Goal: Task Accomplishment & Management: Manage account settings

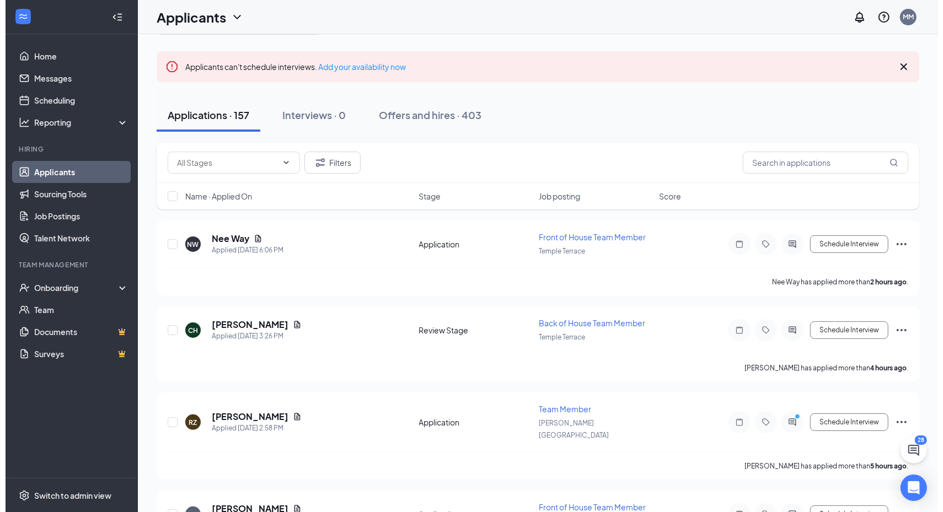
scroll to position [60, 0]
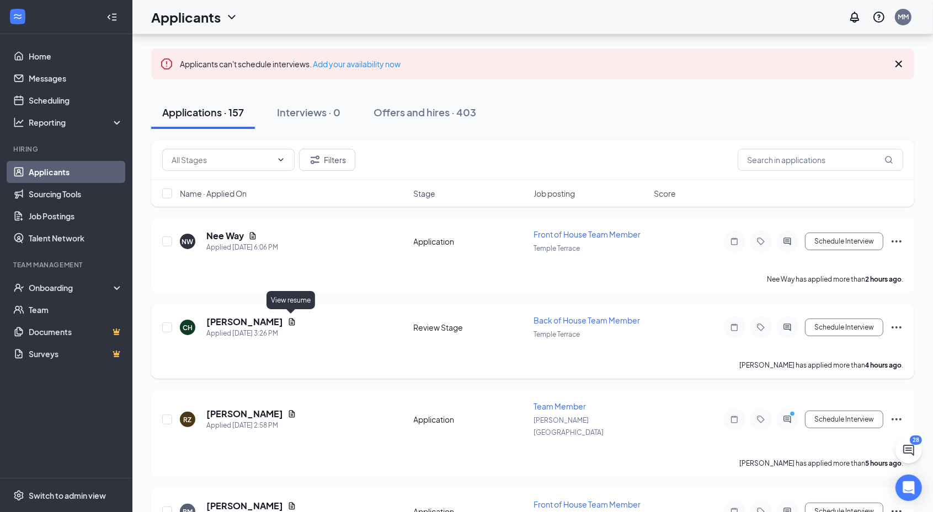
click at [290, 318] on icon "Document" at bounding box center [291, 322] width 9 height 9
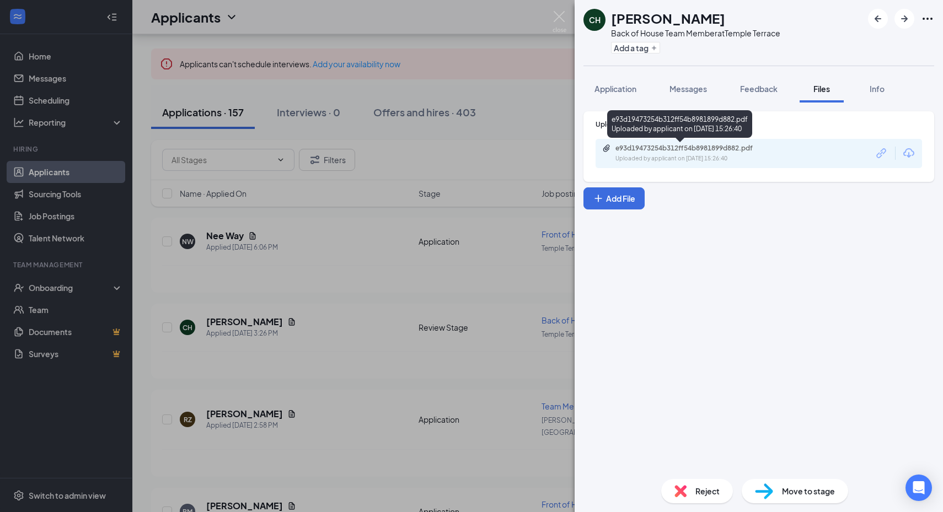
click at [673, 155] on div "Uploaded by applicant on Sep 15, 2025 at 15:26:40" at bounding box center [697, 158] width 165 height 9
click at [896, 20] on button "button" at bounding box center [905, 19] width 20 height 20
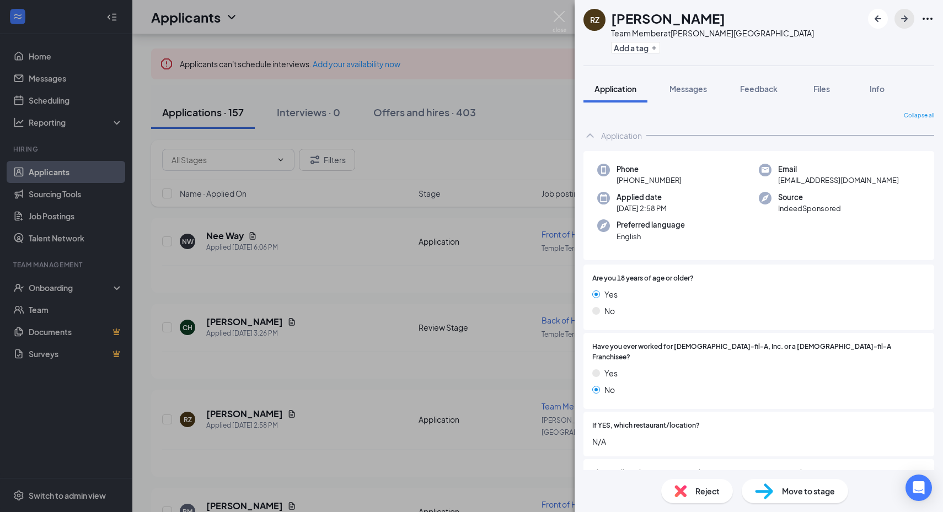
scroll to position [308, 0]
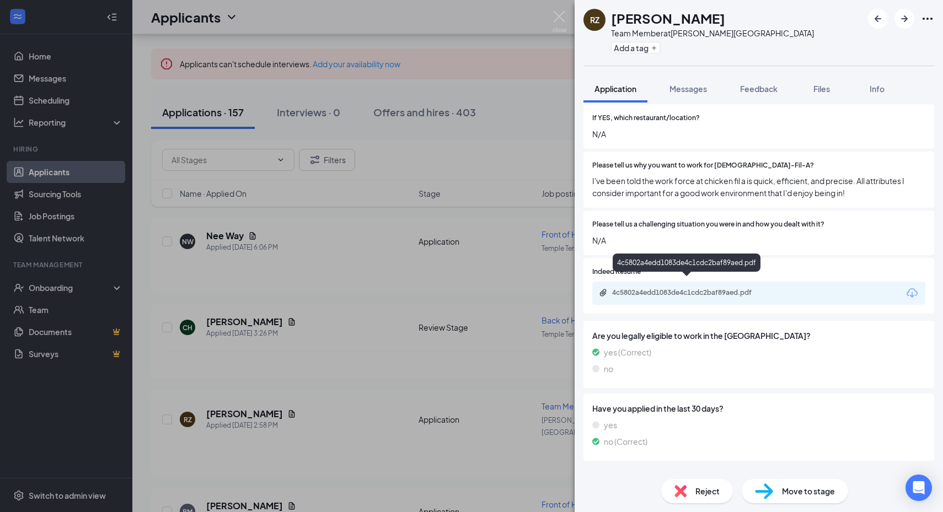
click at [690, 288] on div "4c5802a4edd1083de4c1cdc2baf89aed.pdf" at bounding box center [689, 292] width 154 height 9
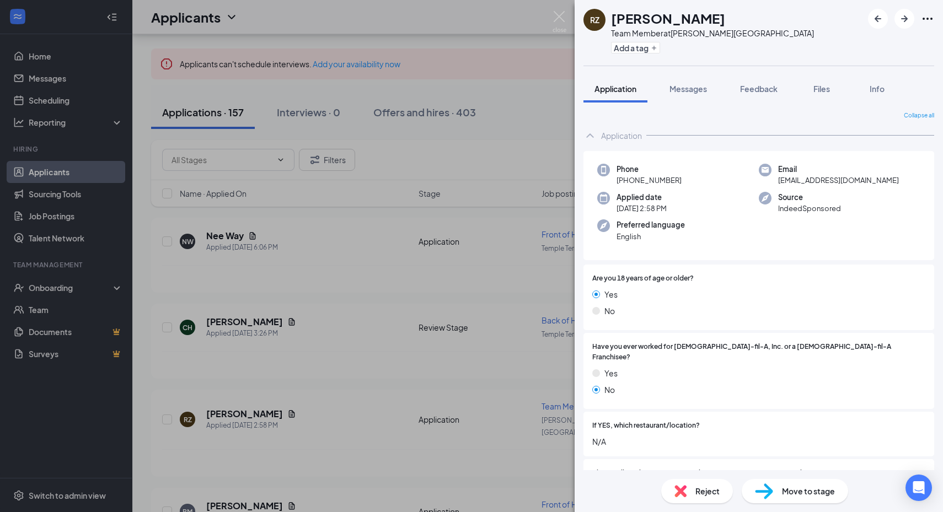
click at [721, 205] on div "Applied date Today 2:58 PM" at bounding box center [678, 203] width 162 height 23
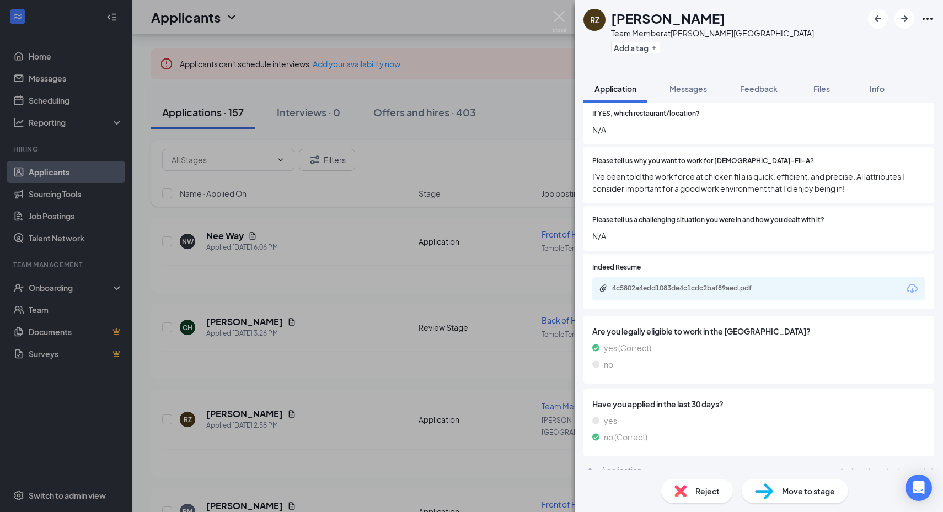
scroll to position [308, 0]
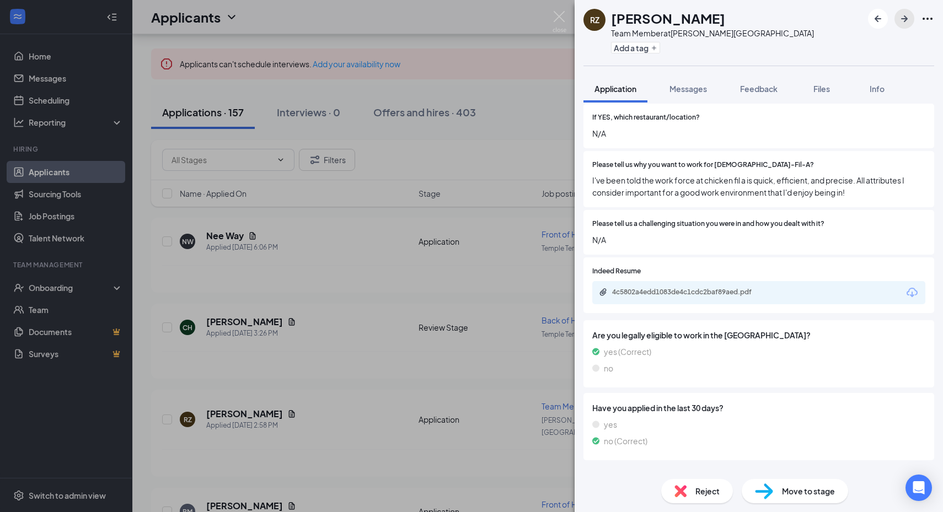
click at [897, 24] on button "button" at bounding box center [905, 19] width 20 height 20
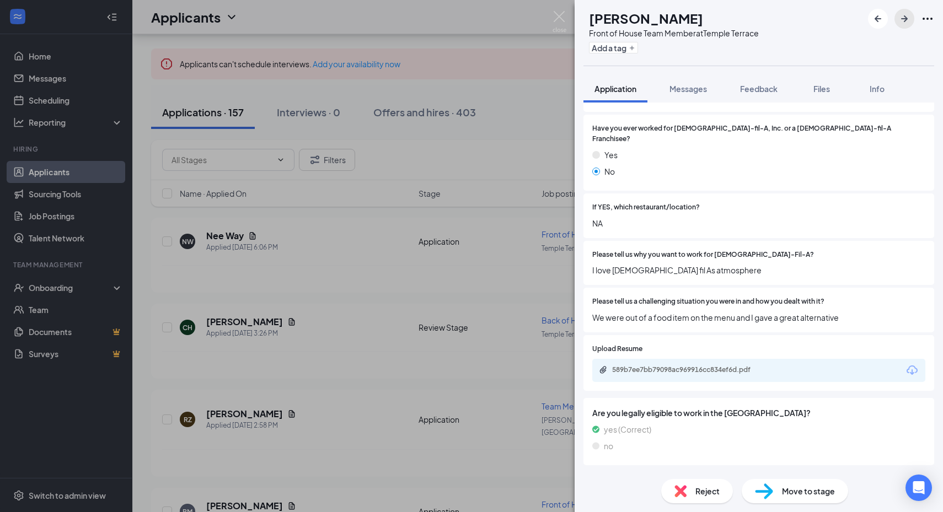
scroll to position [249, 0]
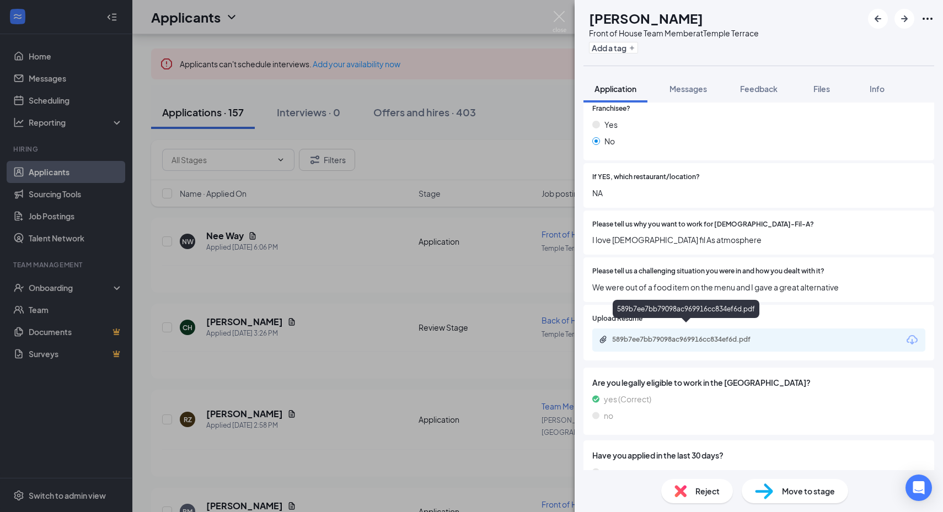
click at [699, 335] on div "589b7ee7bb79098ac969916cc834ef6d.pdf" at bounding box center [689, 339] width 154 height 9
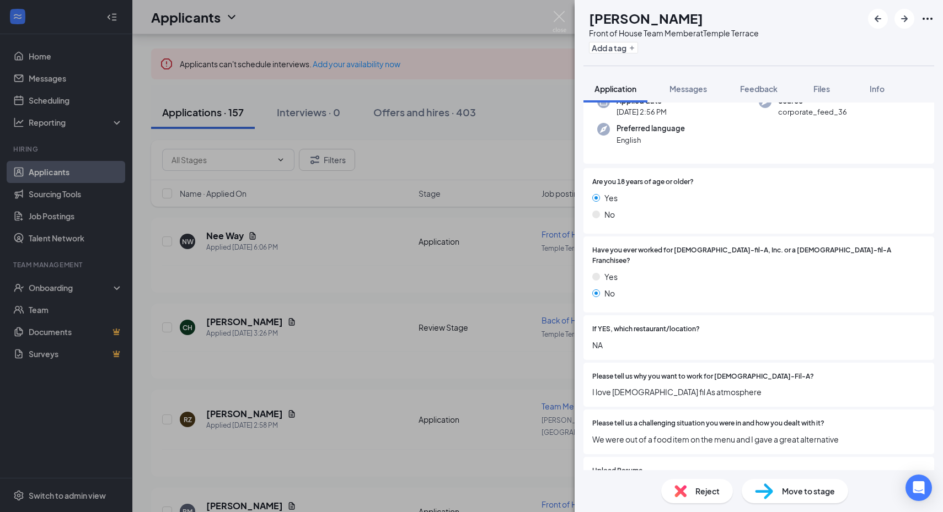
scroll to position [0, 0]
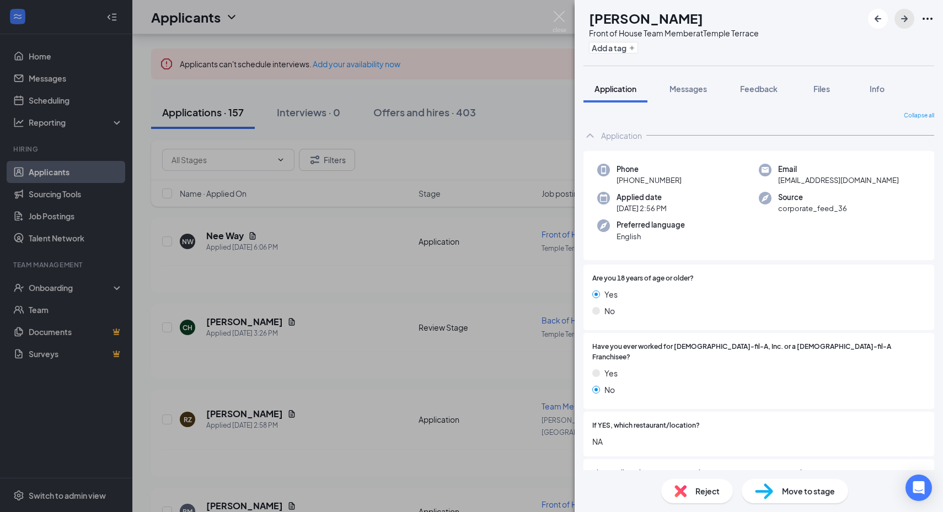
click at [903, 22] on icon "ArrowRight" at bounding box center [904, 18] width 13 height 13
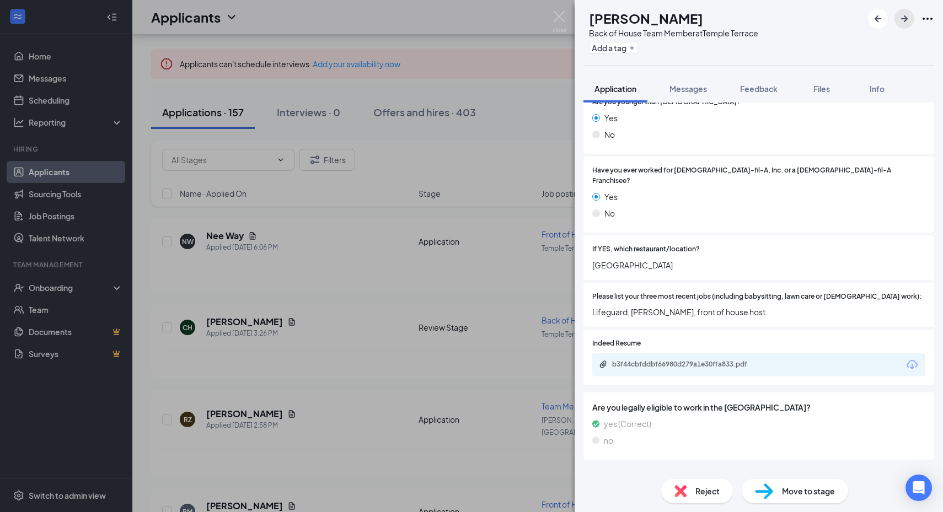
scroll to position [177, 0]
click at [666, 360] on div "b3f44cbfddbf66980d279a1e30ffa833.pdf" at bounding box center [689, 364] width 154 height 9
click at [899, 15] on icon "ArrowRight" at bounding box center [904, 18] width 13 height 13
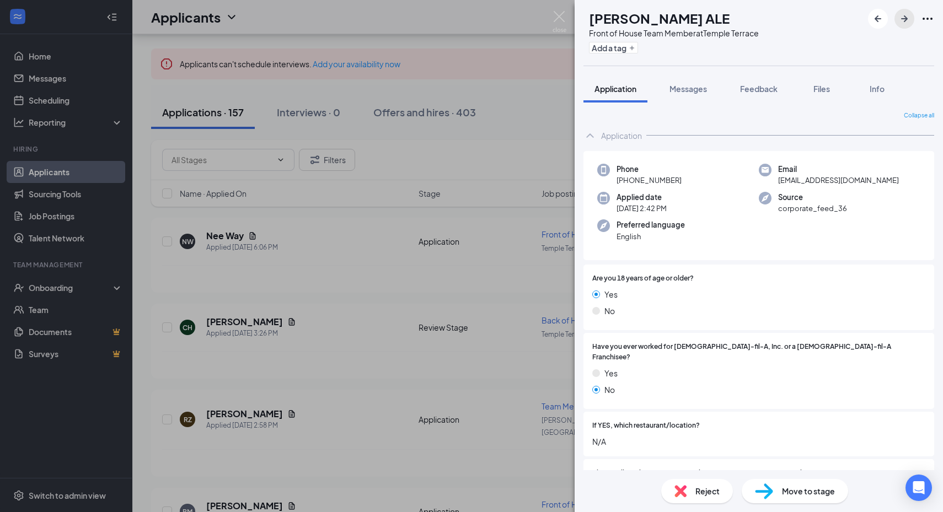
scroll to position [336, 0]
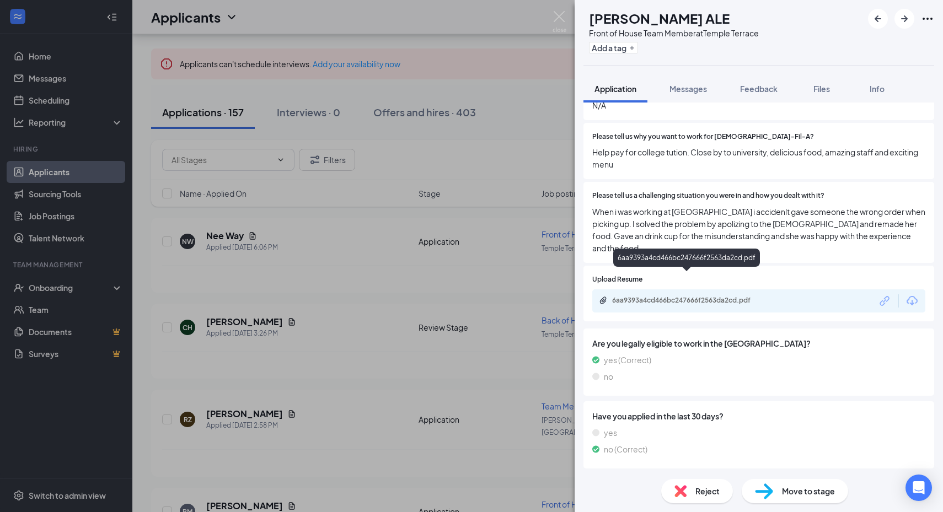
click at [647, 296] on div "6aa9393a4cd466bc247666f2563da2cd.pdf" at bounding box center [689, 300] width 154 height 9
click at [901, 20] on icon "ArrowRight" at bounding box center [904, 18] width 13 height 13
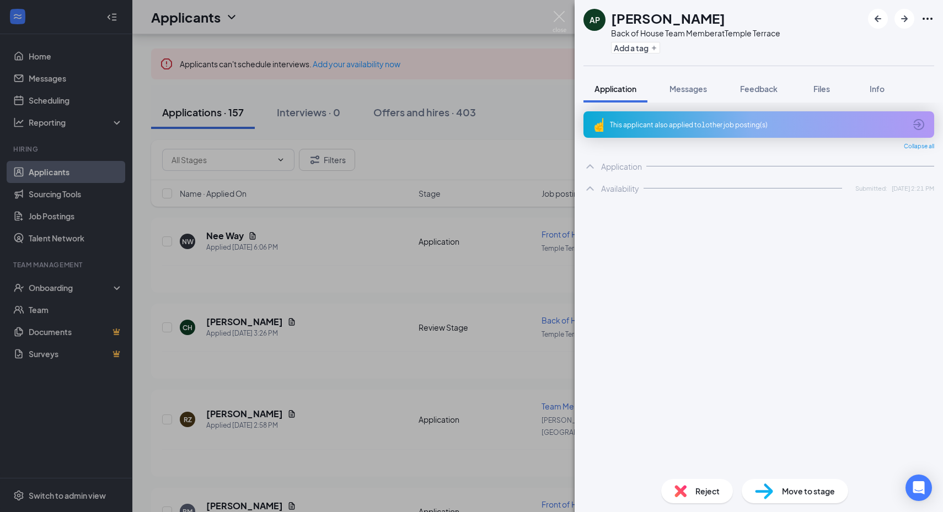
click at [722, 125] on div "This applicant also applied to 1 other job posting(s)" at bounding box center [758, 124] width 296 height 9
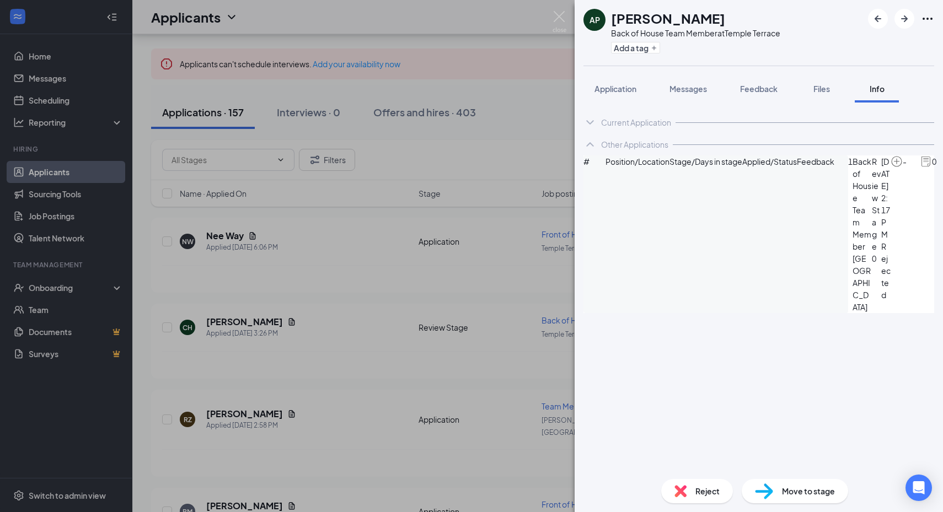
click at [704, 491] on span "Reject" at bounding box center [707, 491] width 24 height 12
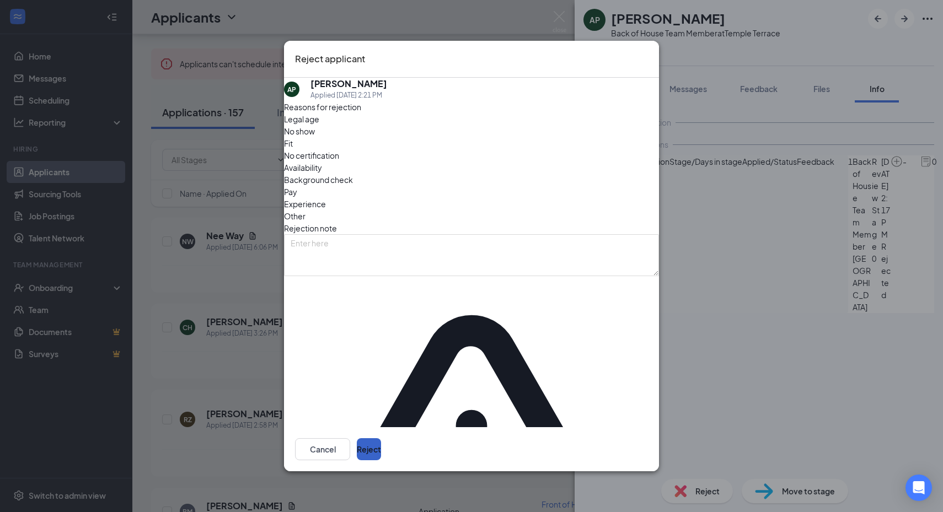
click at [381, 438] on button "Reject" at bounding box center [369, 449] width 24 height 22
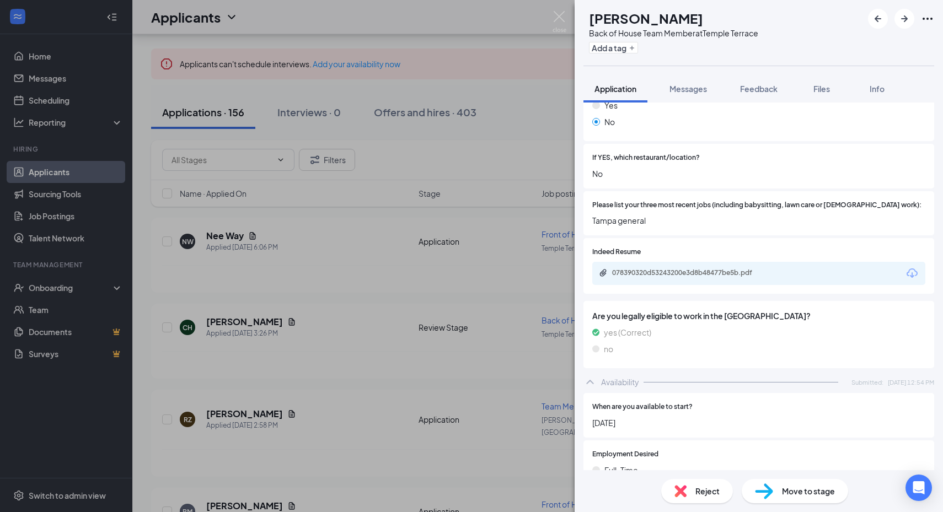
scroll to position [281, 0]
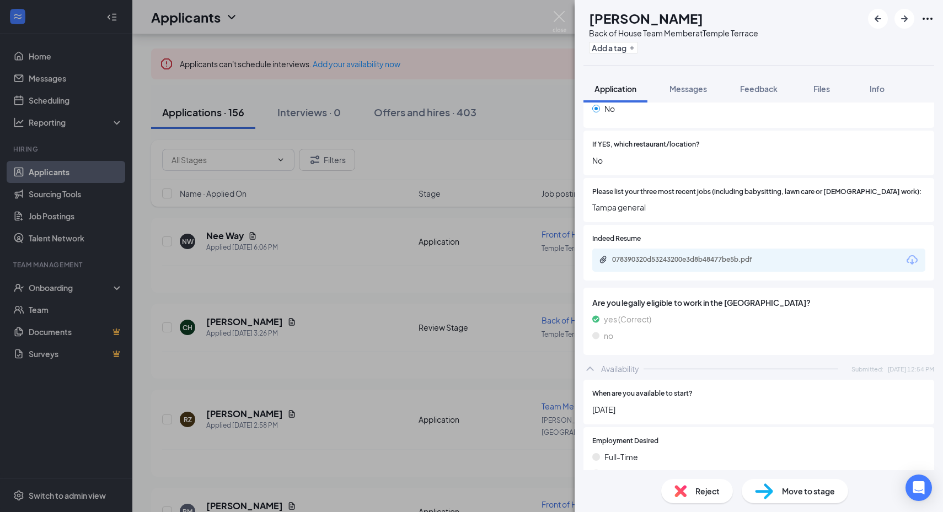
click at [651, 249] on div "078390320d53243200e3d8b48477be5b.pdf" at bounding box center [758, 260] width 333 height 23
drag, startPoint x: 602, startPoint y: 242, endPoint x: 638, endPoint y: 254, distance: 37.8
click at [638, 254] on div "078390320d53243200e3d8b48477be5b.pdf" at bounding box center [758, 260] width 333 height 23
click at [641, 255] on div "078390320d53243200e3d8b48477be5b.pdf" at bounding box center [689, 259] width 154 height 9
click at [909, 25] on icon "ArrowRight" at bounding box center [904, 18] width 13 height 13
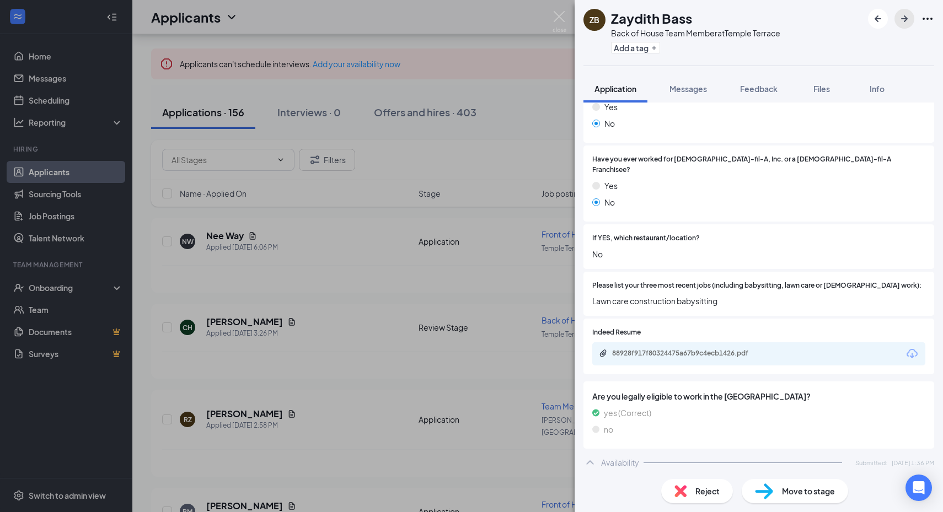
scroll to position [186, 0]
click at [663, 350] on div "88928f917f80324475a67b9c4ecb1426.pdf" at bounding box center [689, 354] width 154 height 9
click at [904, 20] on icon "ArrowRight" at bounding box center [904, 18] width 7 height 7
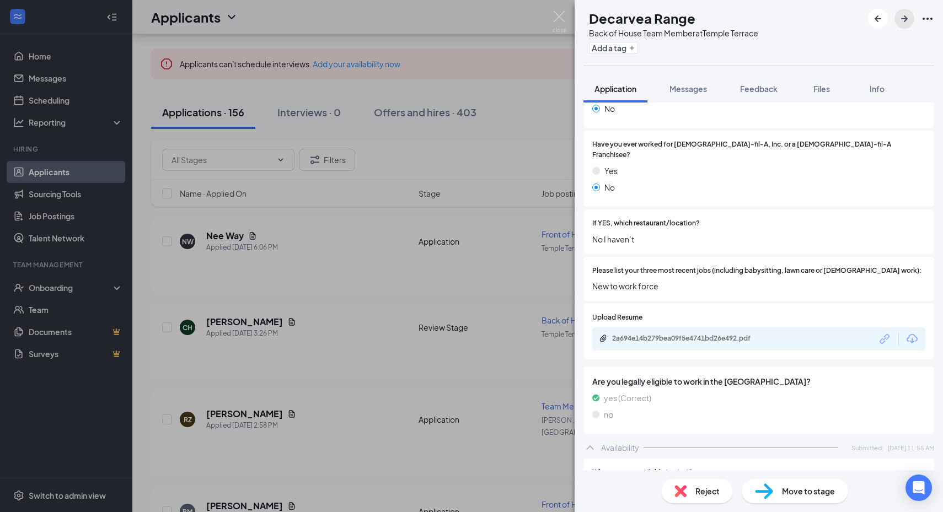
scroll to position [208, 0]
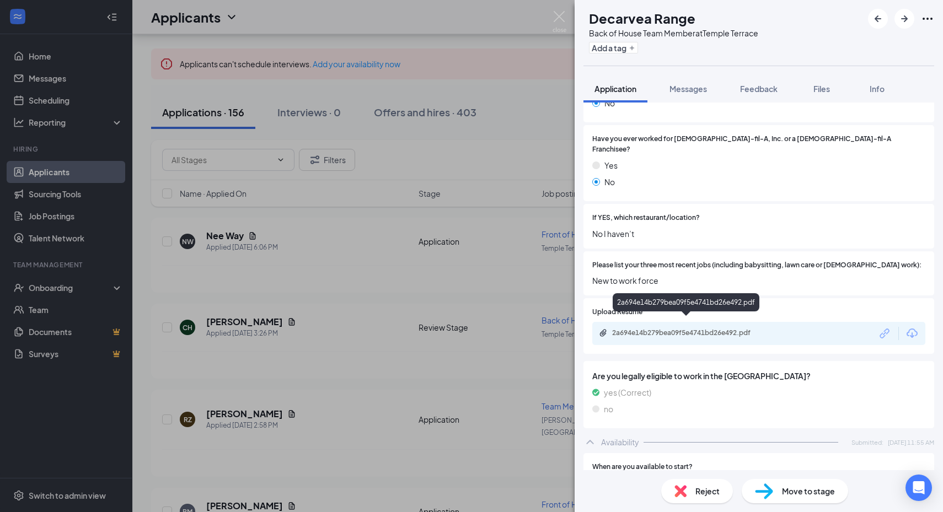
click at [645, 329] on div "2a694e14b279bea09f5e4741bd26e492.pdf" at bounding box center [689, 333] width 154 height 9
click at [690, 489] on div "Reject" at bounding box center [697, 491] width 72 height 24
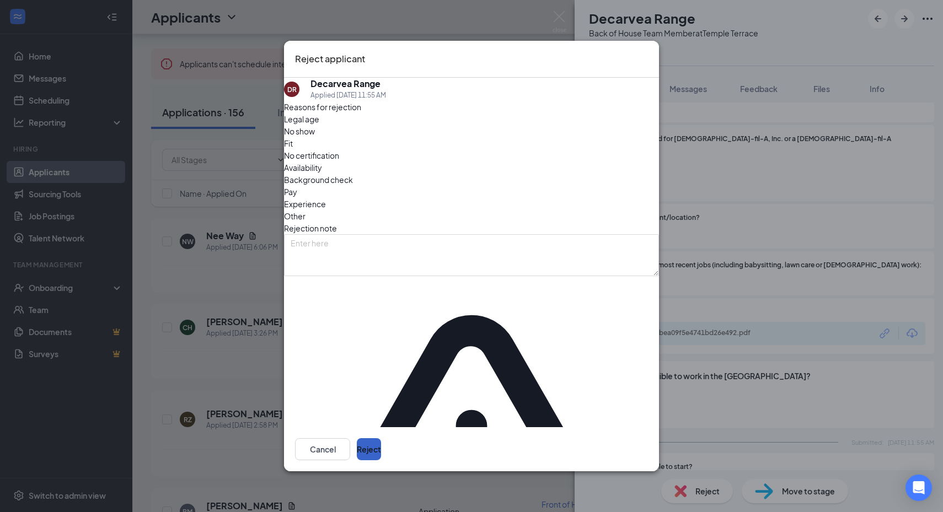
click at [381, 438] on button "Reject" at bounding box center [369, 449] width 24 height 22
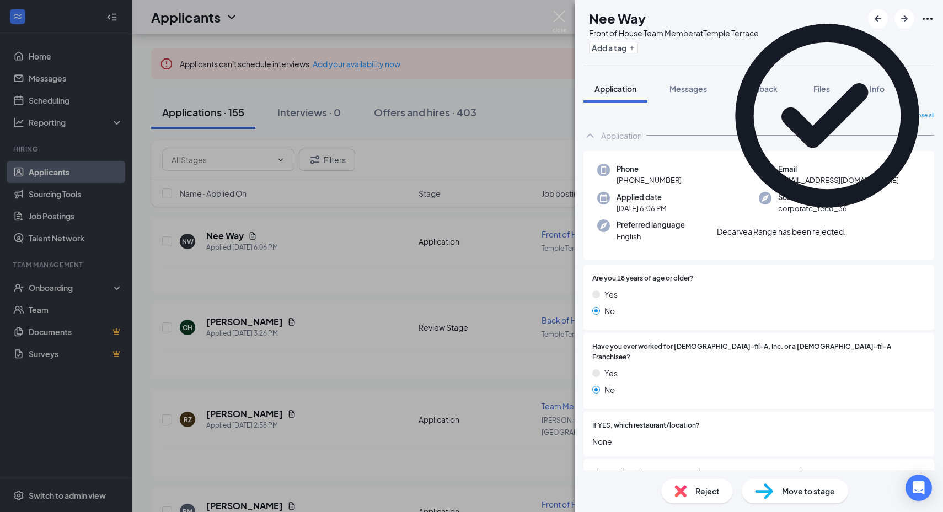
click at [846, 226] on icon "Cross" at bounding box center [846, 226] width 0 height 0
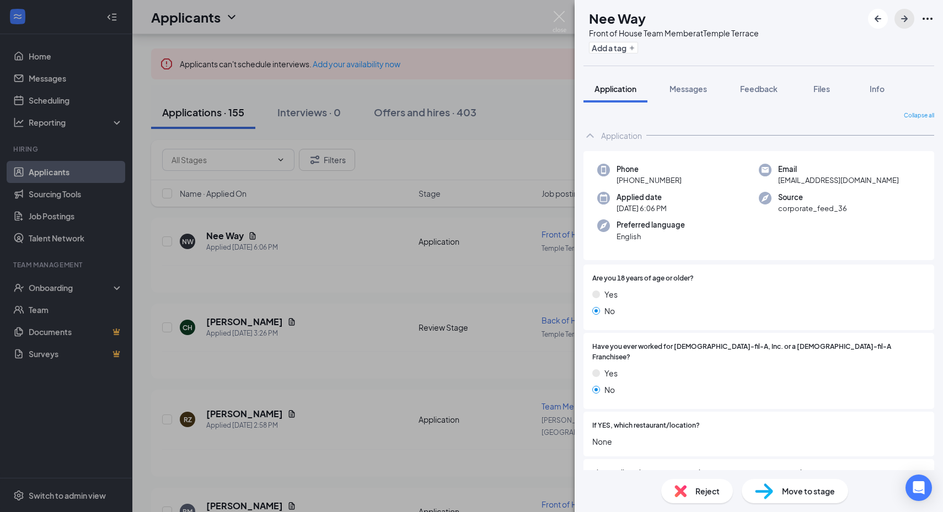
click at [895, 21] on button "button" at bounding box center [905, 19] width 20 height 20
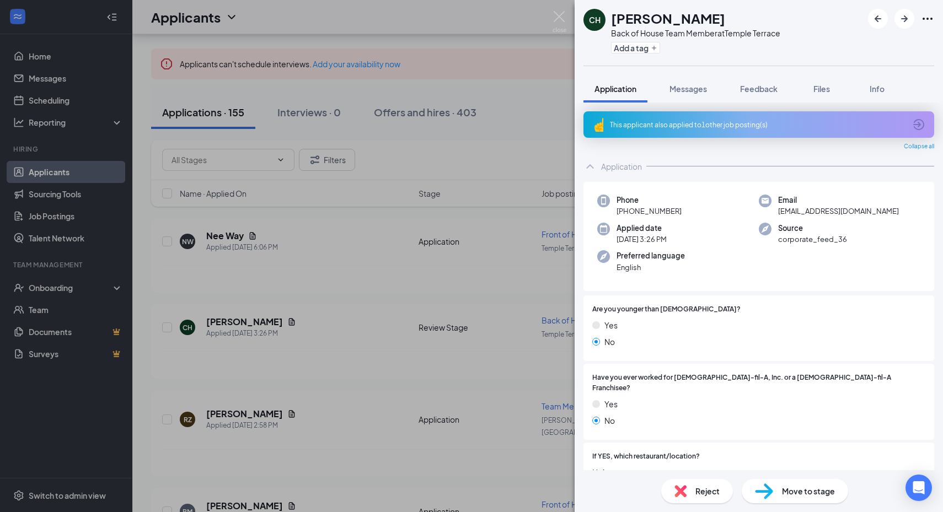
click at [670, 119] on div "This applicant also applied to 1 other job posting(s)" at bounding box center [759, 124] width 351 height 26
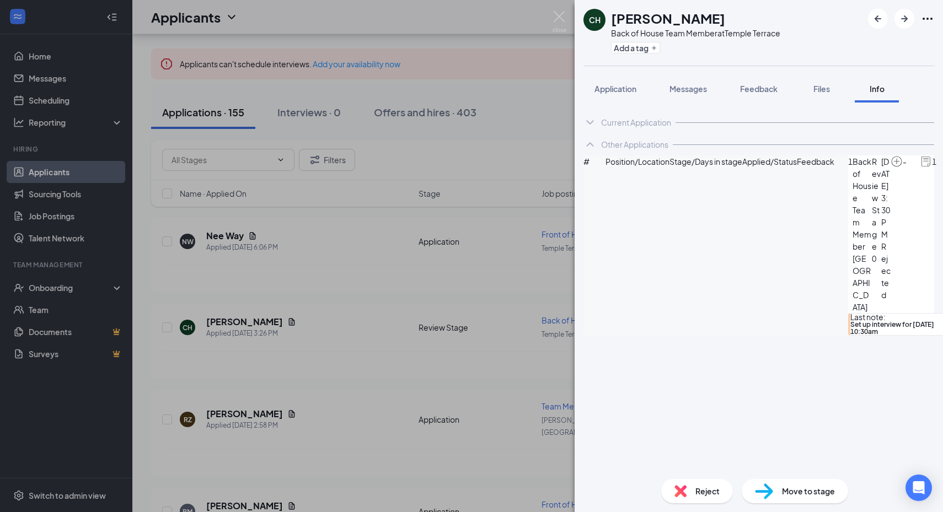
click at [686, 491] on img at bounding box center [681, 491] width 12 height 12
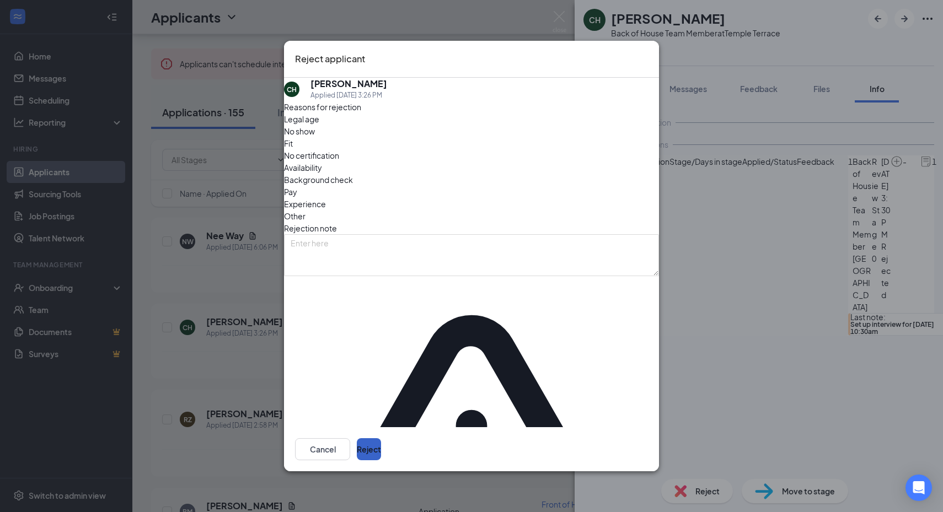
click at [381, 438] on button "Reject" at bounding box center [369, 449] width 24 height 22
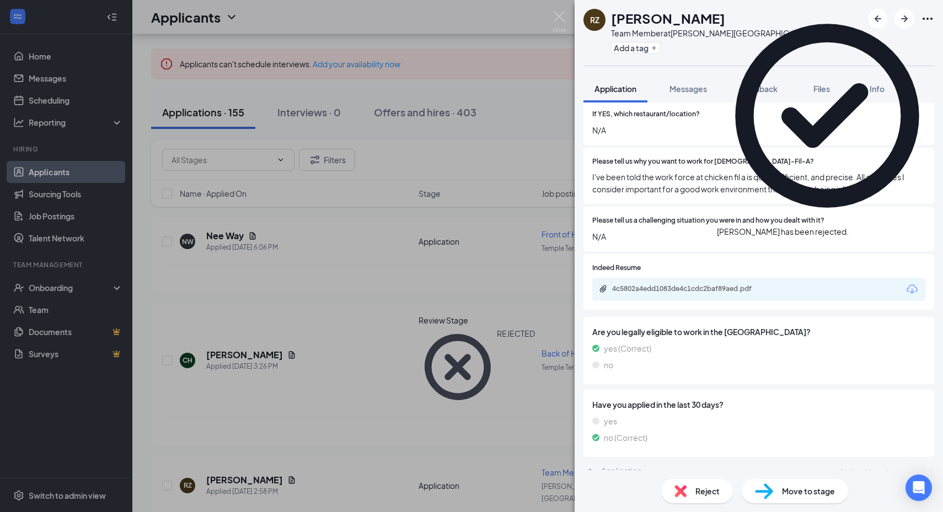
scroll to position [312, 0]
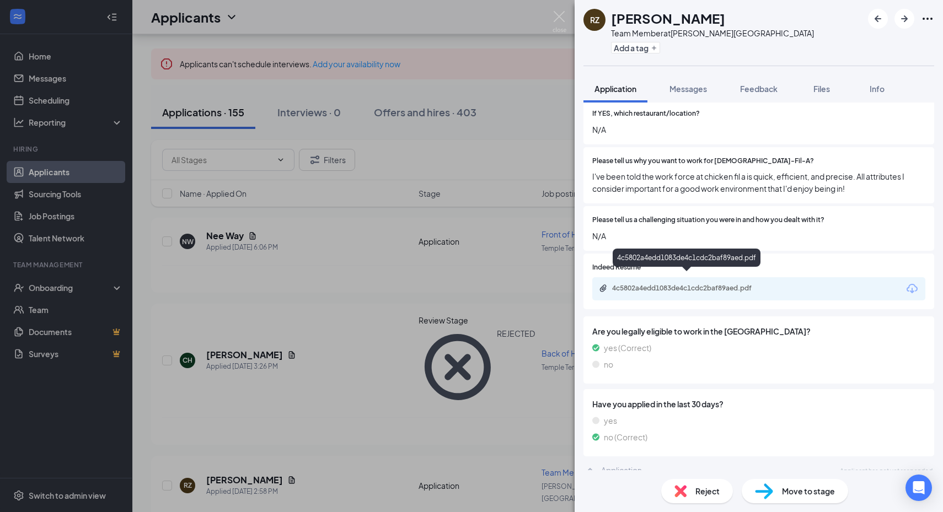
click at [661, 284] on div "4c5802a4edd1083de4c1cdc2baf89aed.pdf" at bounding box center [689, 288] width 154 height 9
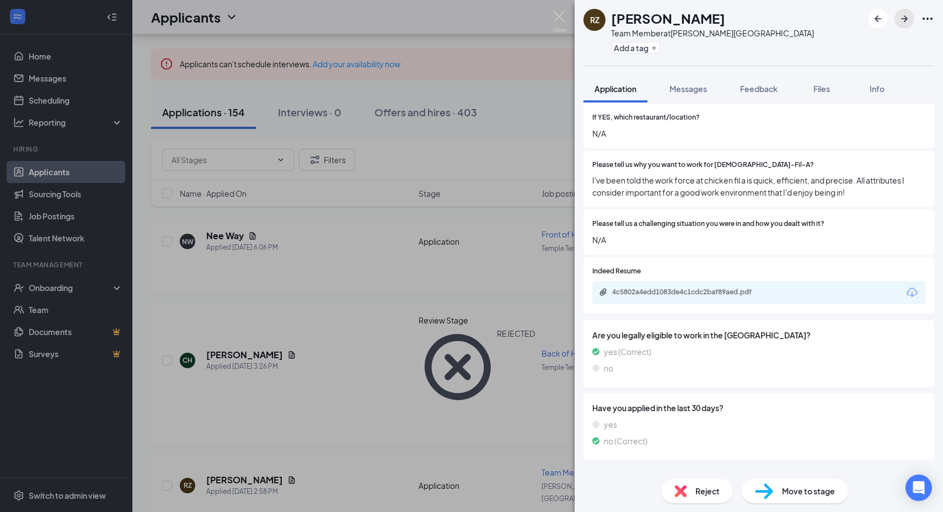
click at [903, 19] on icon "ArrowRight" at bounding box center [904, 18] width 7 height 7
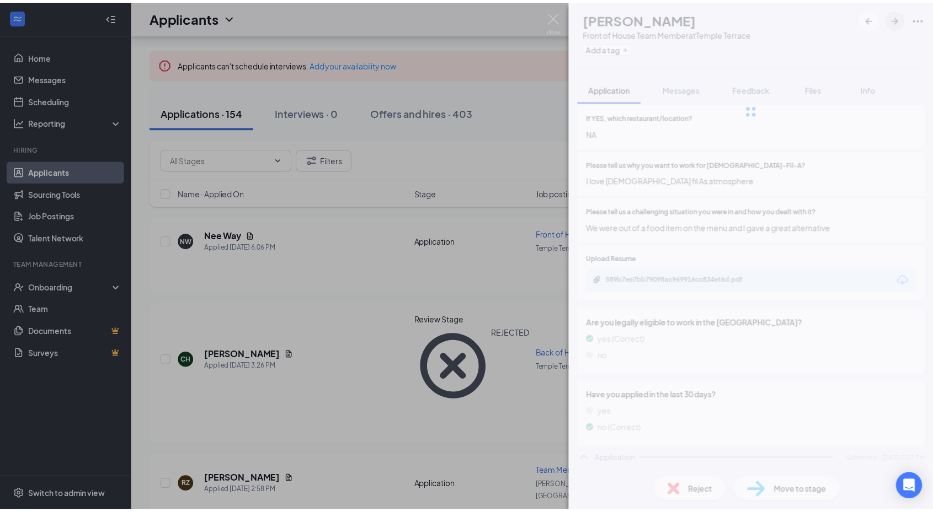
scroll to position [301, 0]
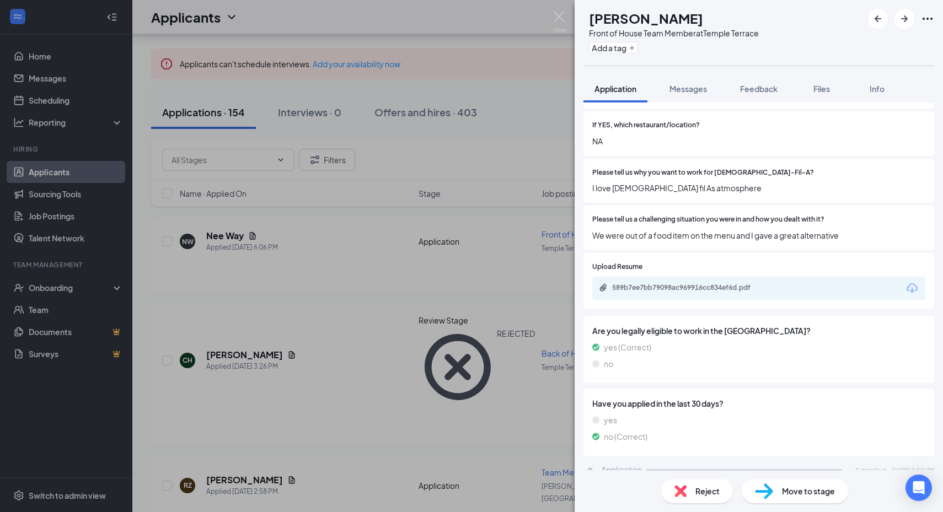
click at [893, 22] on div at bounding box center [901, 19] width 66 height 20
click at [276, 204] on div "PM Pamela Mitchell Front of House Team Member at Temple Terrace Add a tag Appli…" at bounding box center [471, 256] width 943 height 512
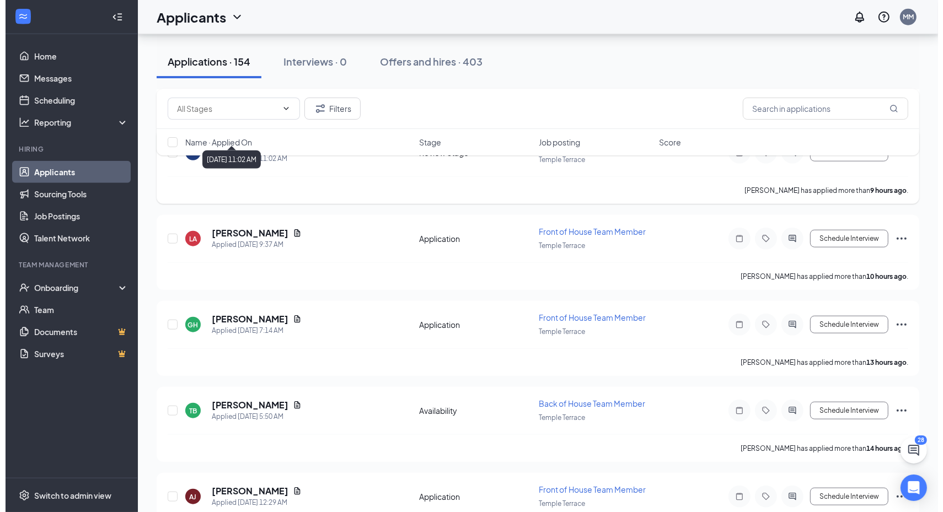
scroll to position [849, 0]
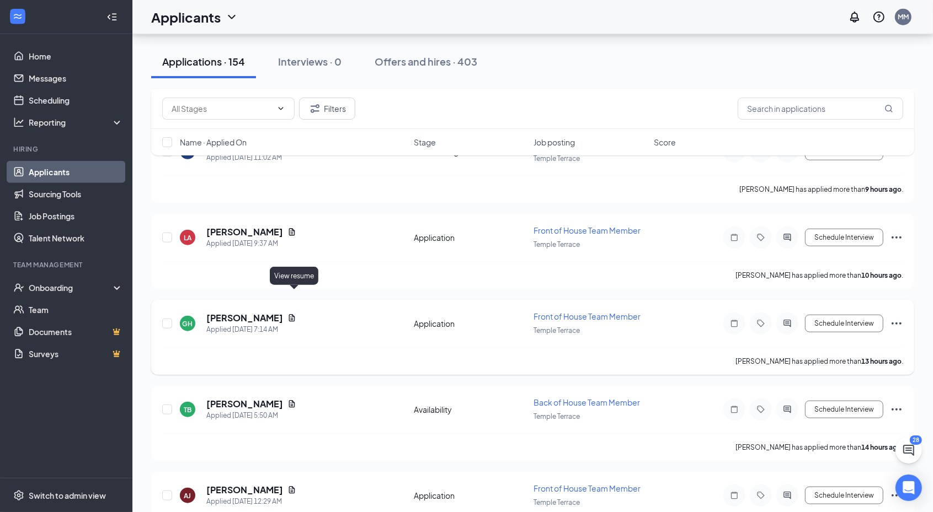
click at [296, 314] on icon "Document" at bounding box center [291, 318] width 9 height 9
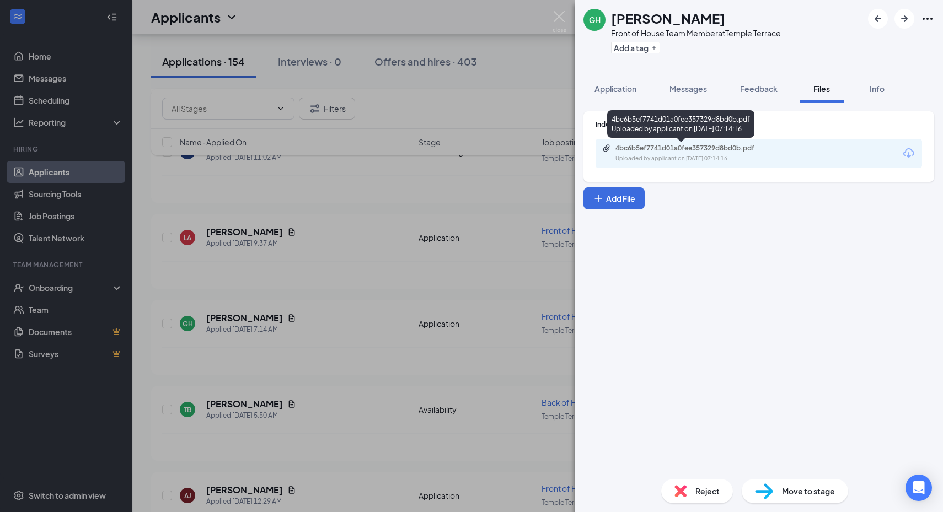
click at [662, 148] on div "4bc6b5ef7741d01a0fee357329d8bd0b.pdf" at bounding box center [692, 148] width 154 height 9
